Goal: Transaction & Acquisition: Obtain resource

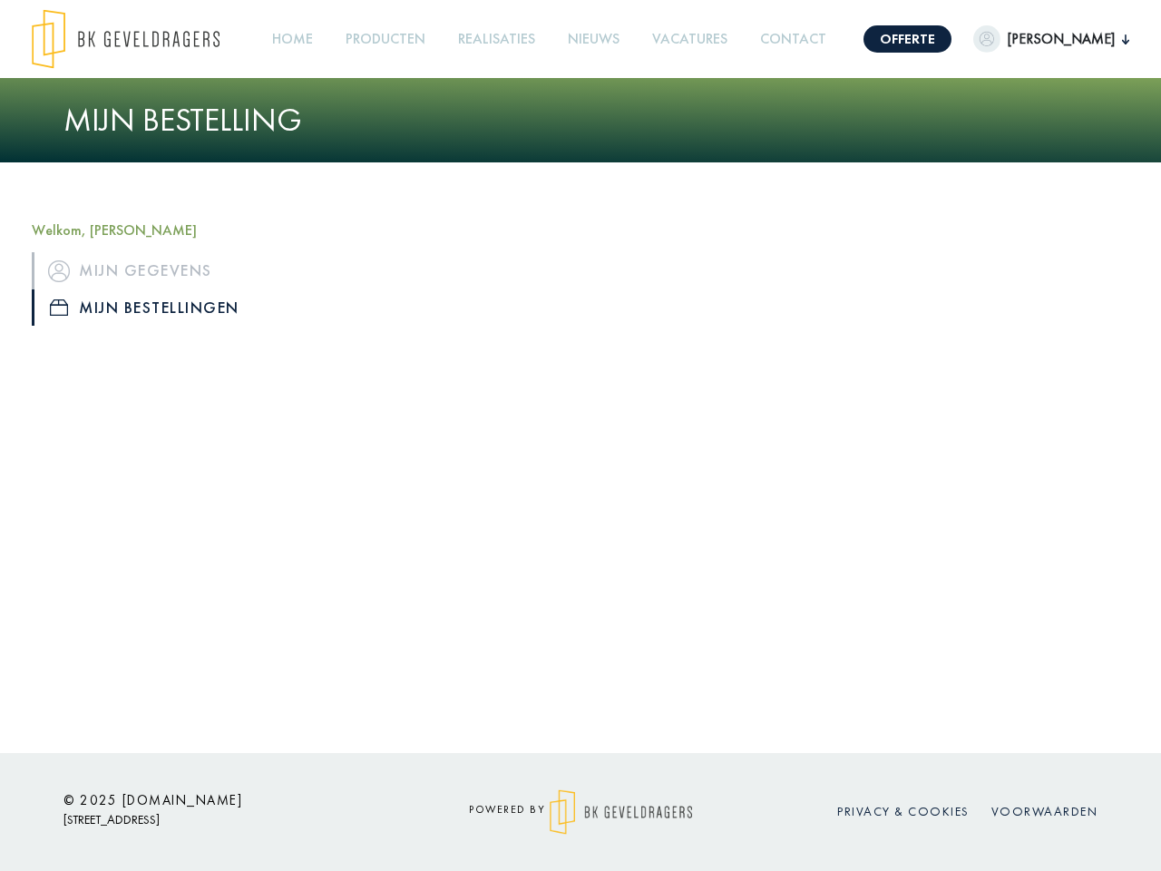
click at [125, 39] on img at bounding box center [126, 39] width 188 height 60
click at [951, 39] on link "Offerte" at bounding box center [907, 38] width 88 height 27
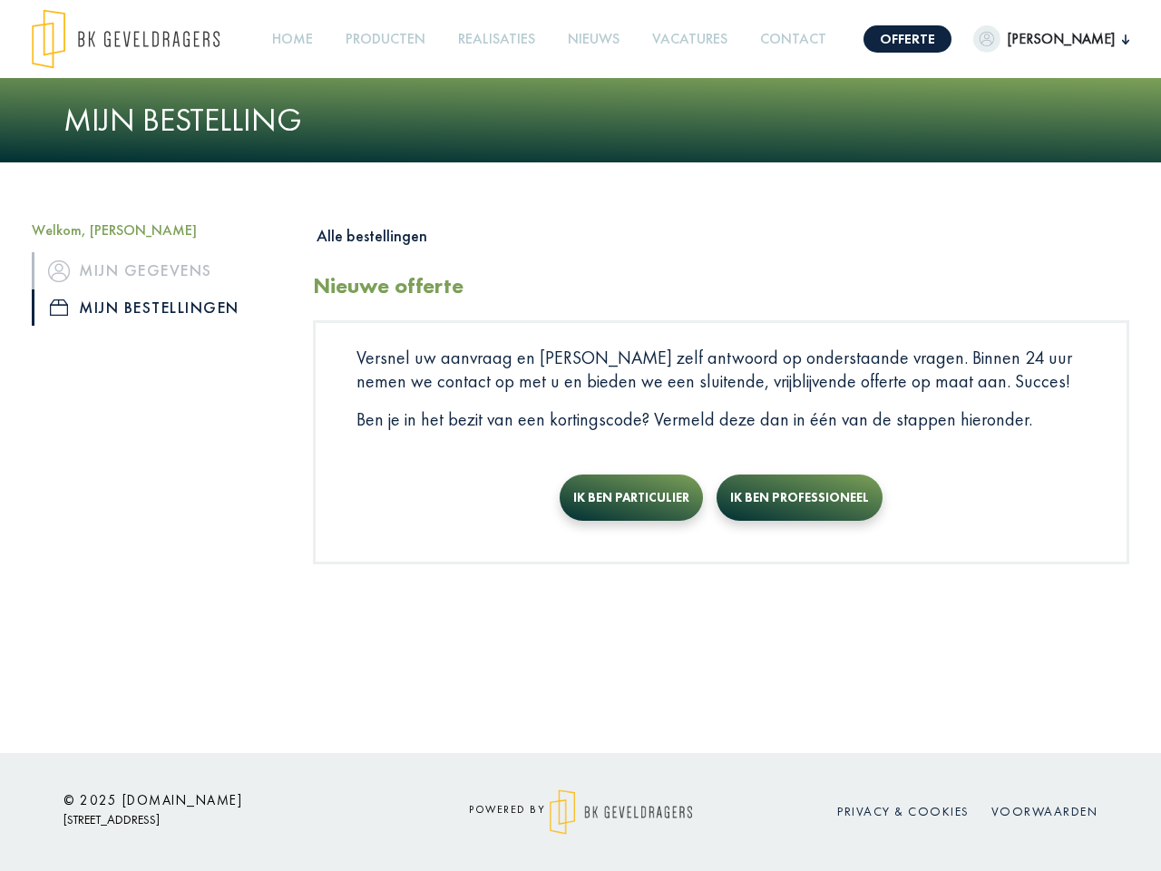
click at [1081, 39] on span "[PERSON_NAME]" at bounding box center [1061, 39] width 122 height 22
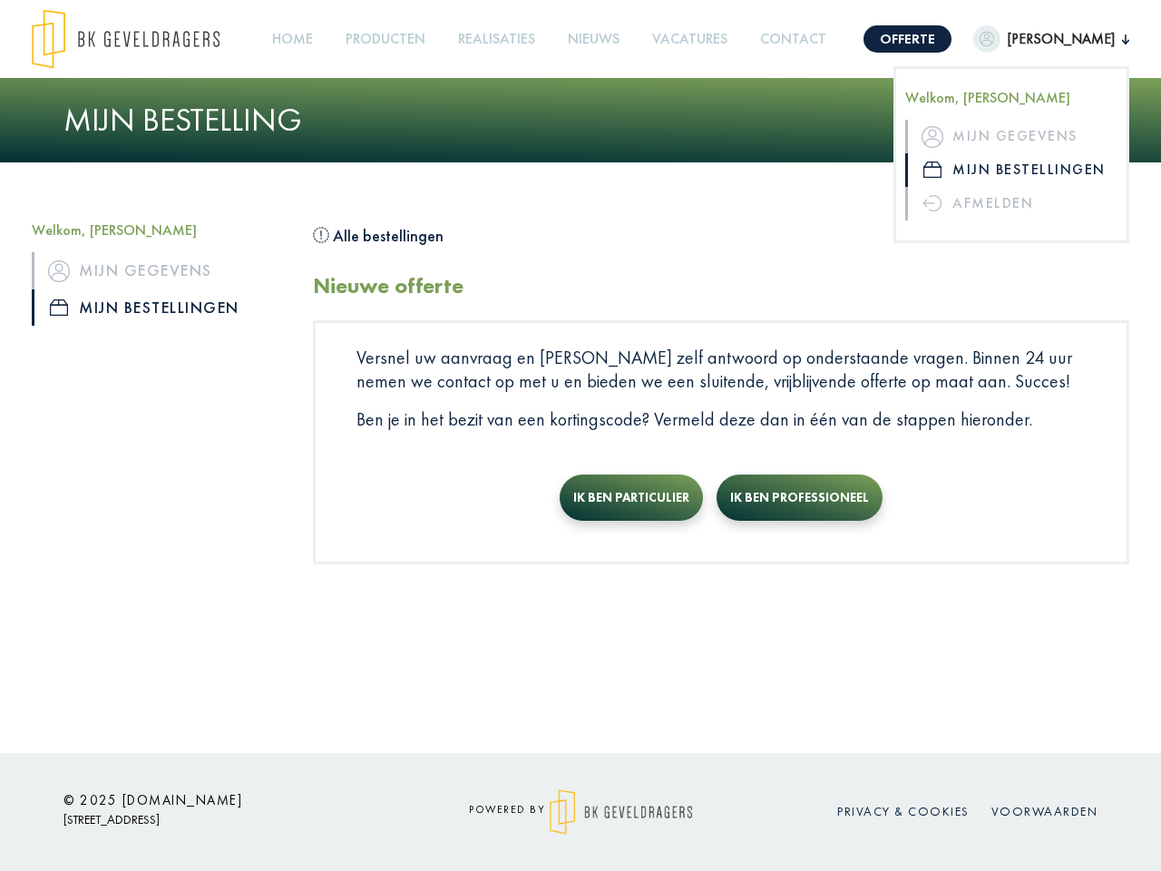
click at [419, 39] on link "Producten +" at bounding box center [385, 39] width 94 height 41
